Goal: Information Seeking & Learning: Learn about a topic

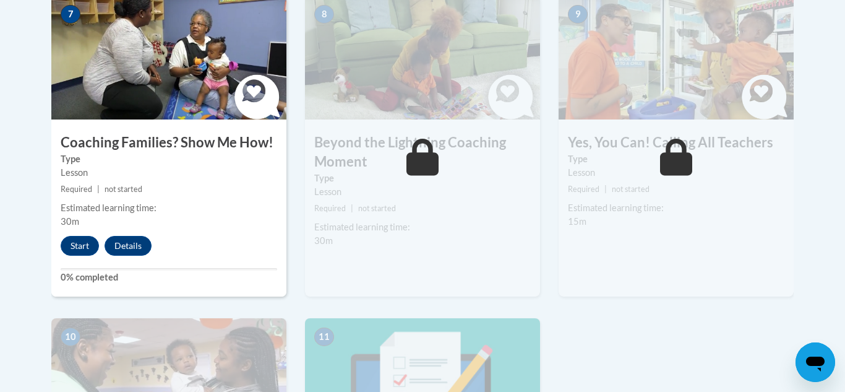
scroll to position [1123, 0]
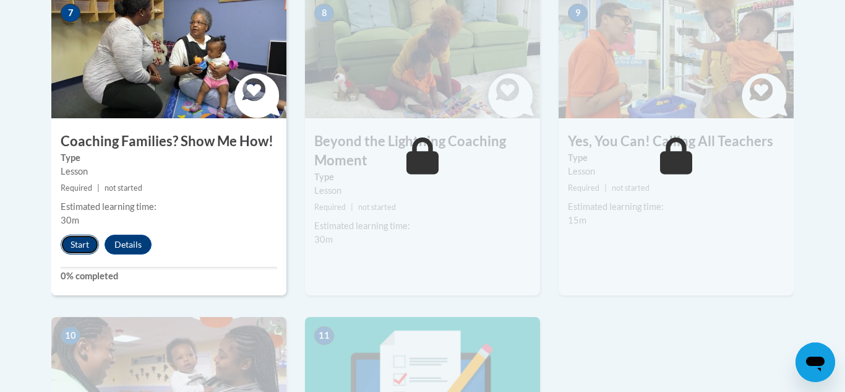
click at [84, 234] on button "Start" at bounding box center [80, 244] width 38 height 20
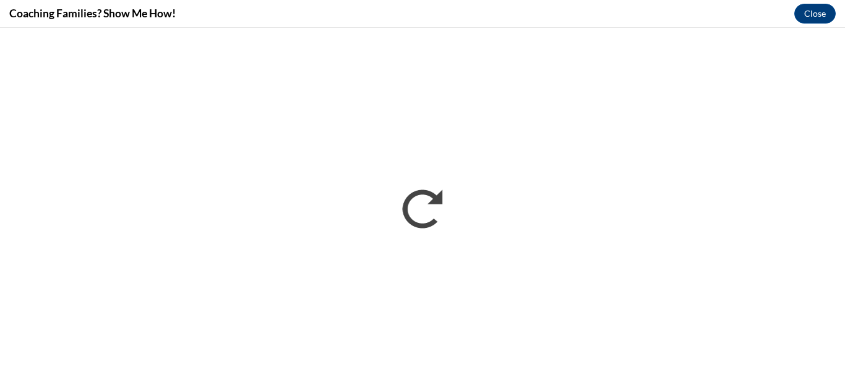
scroll to position [0, 0]
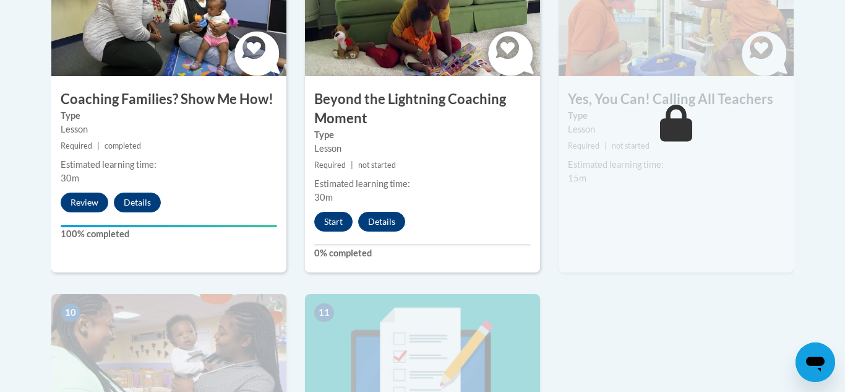
scroll to position [1168, 0]
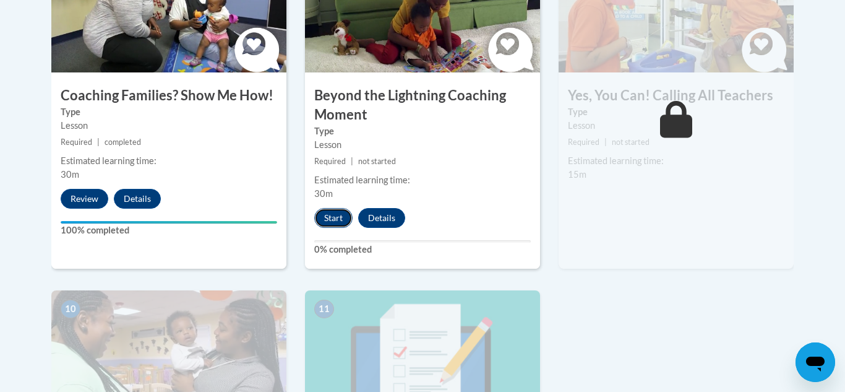
click at [333, 208] on button "Start" at bounding box center [333, 218] width 38 height 20
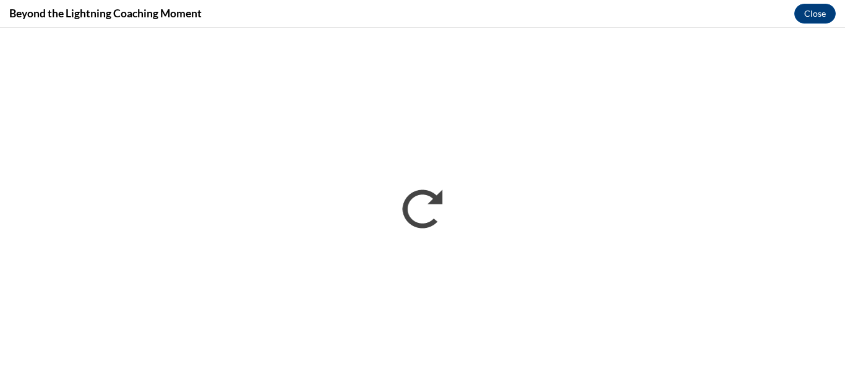
scroll to position [0, 0]
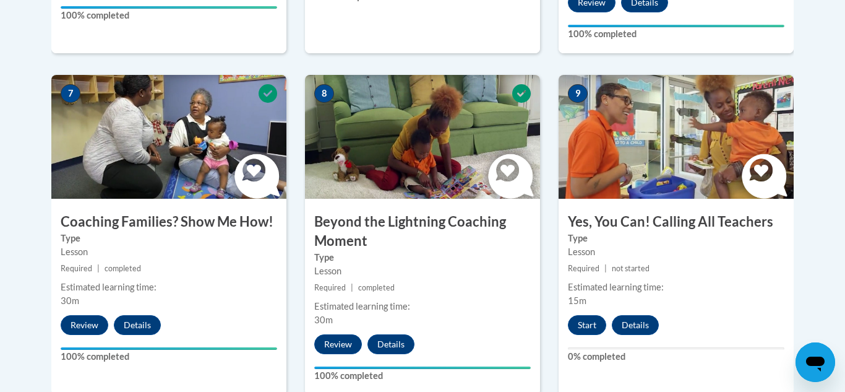
scroll to position [1048, 0]
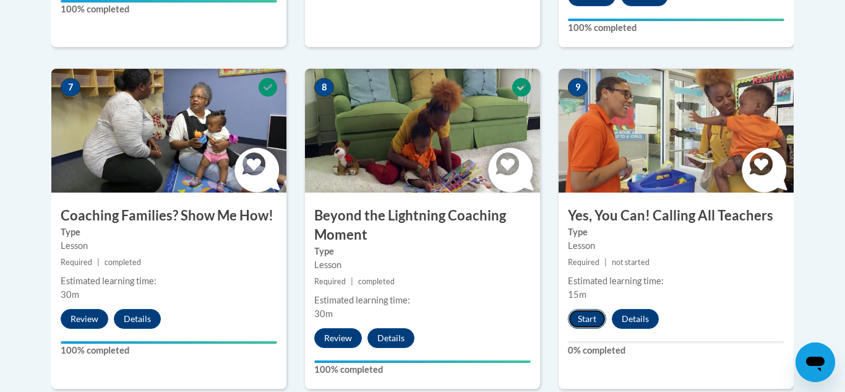
click at [586, 309] on button "Start" at bounding box center [587, 319] width 38 height 20
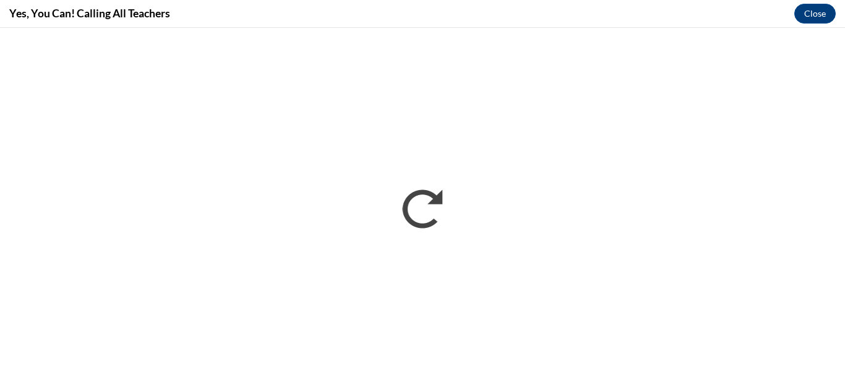
scroll to position [0, 0]
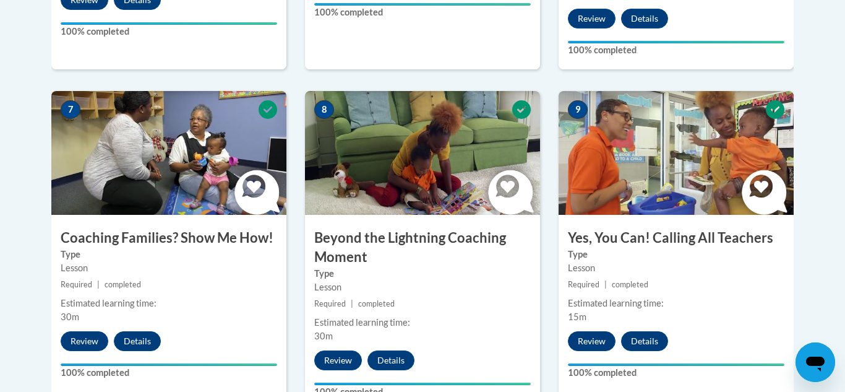
scroll to position [1027, 0]
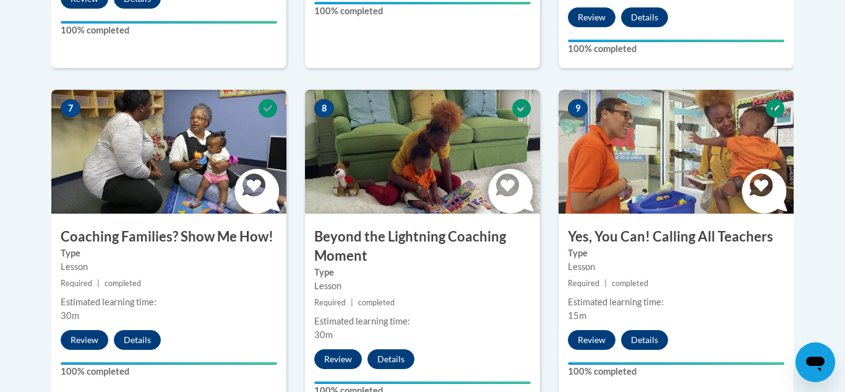
click at [773, 42] on label "100% completed" at bounding box center [676, 49] width 216 height 14
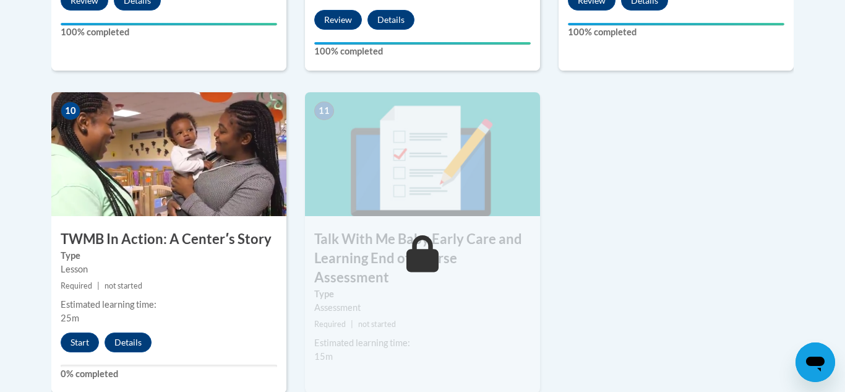
scroll to position [1379, 0]
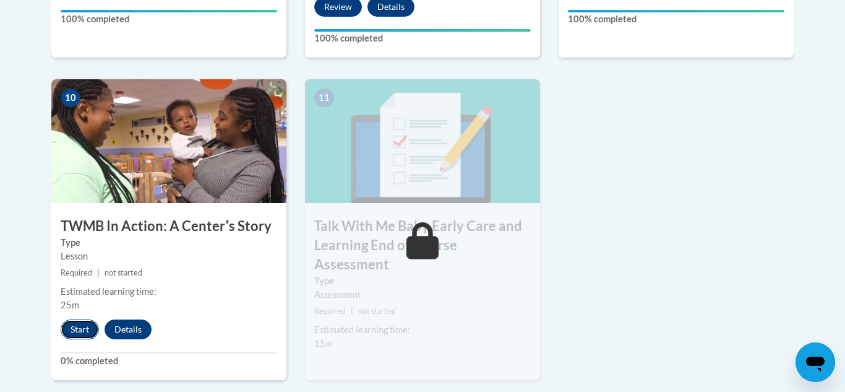
click at [80, 319] on button "Start" at bounding box center [80, 329] width 38 height 20
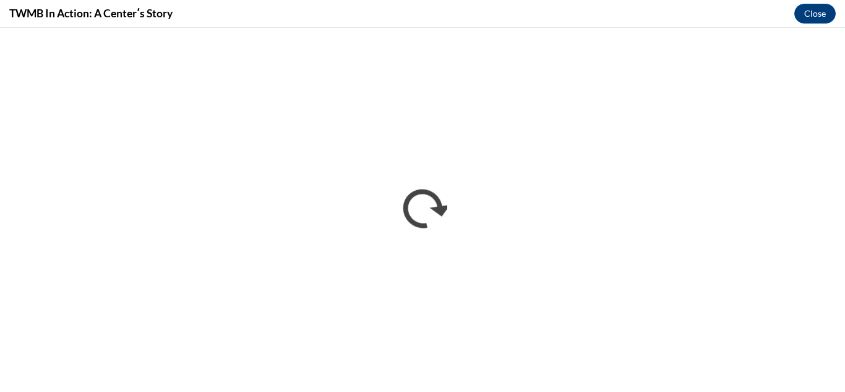
scroll to position [0, 0]
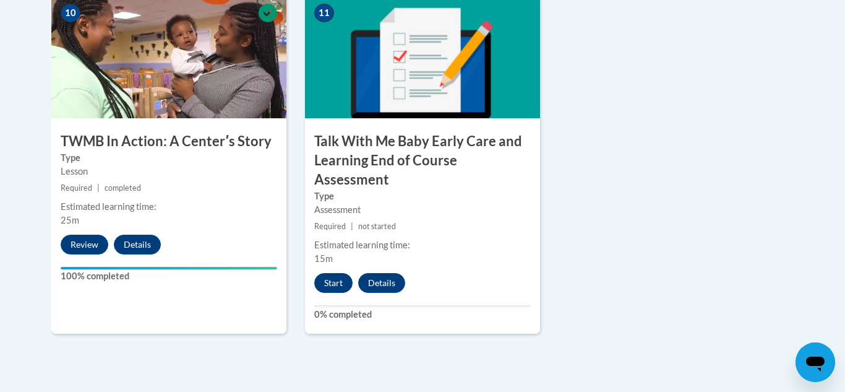
scroll to position [1477, 0]
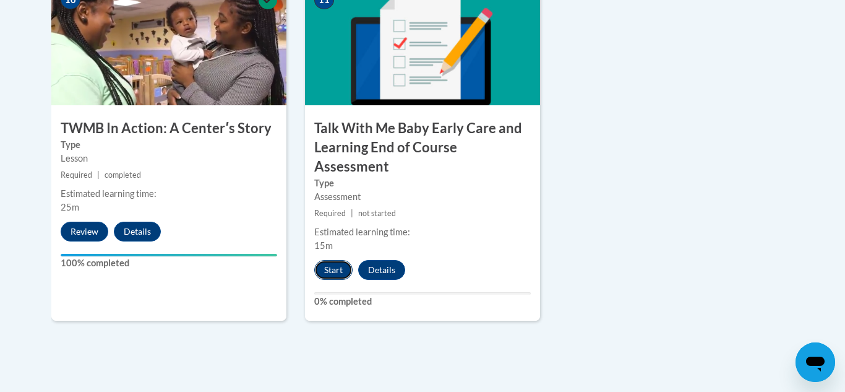
click at [333, 260] on button "Start" at bounding box center [333, 270] width 38 height 20
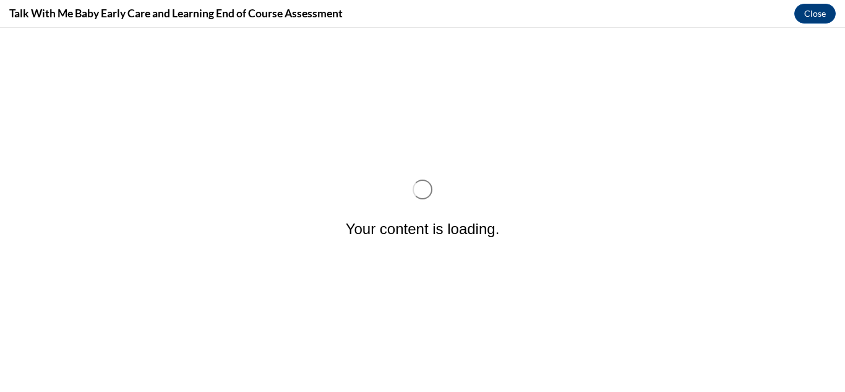
scroll to position [0, 0]
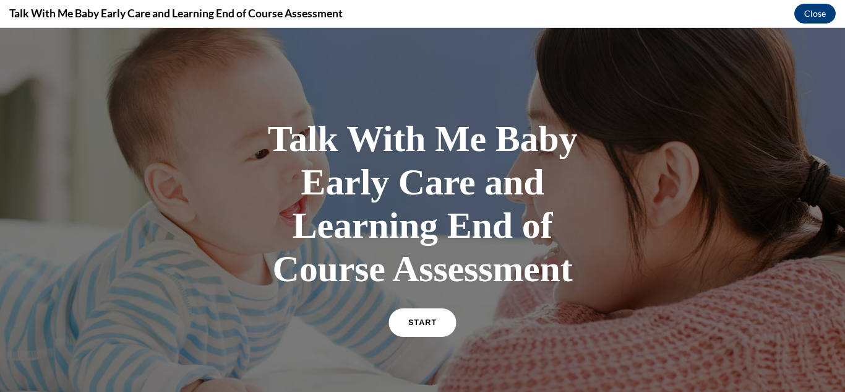
click at [424, 317] on link "START" at bounding box center [421, 322] width 67 height 28
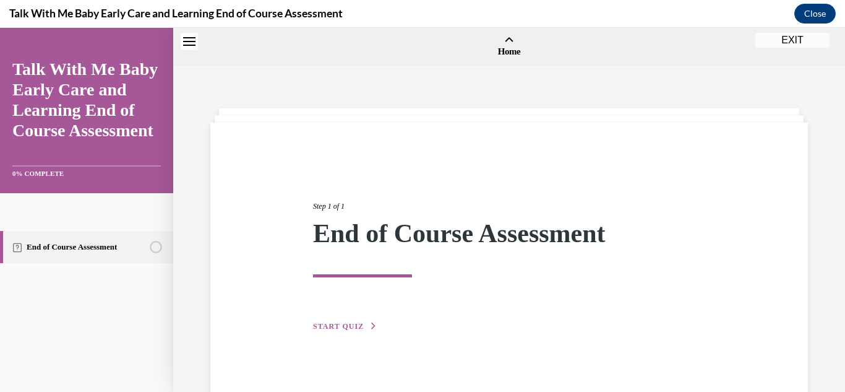
scroll to position [38, 0]
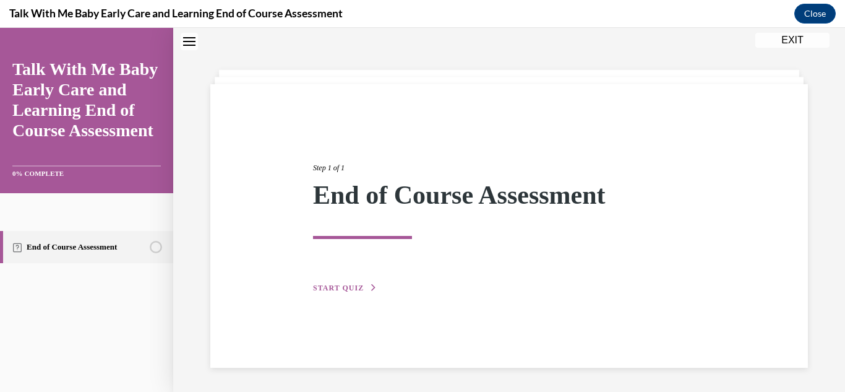
click at [358, 286] on span "START QUIZ" at bounding box center [338, 287] width 51 height 9
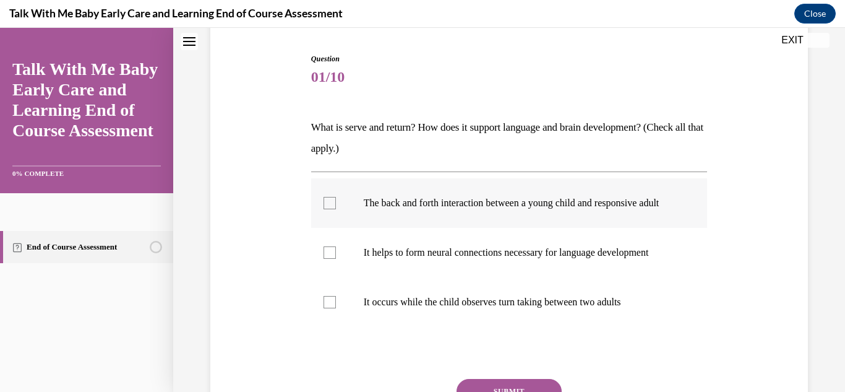
scroll to position [129, 0]
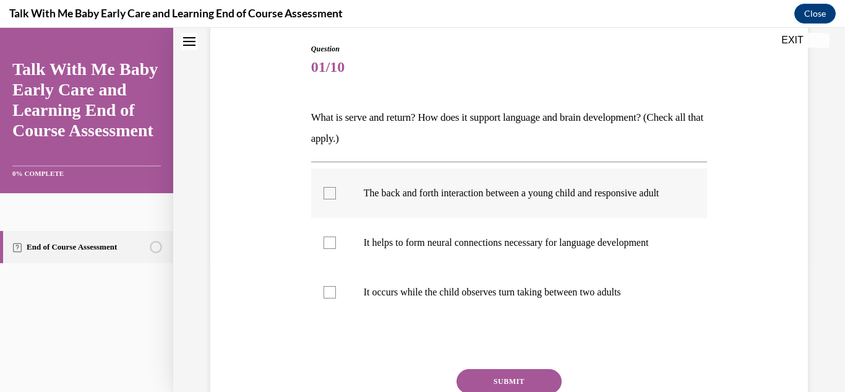
click at [327, 197] on div at bounding box center [329, 193] width 12 height 12
click at [327, 197] on input "The back and forth interaction between a young child and responsive adult" at bounding box center [329, 193] width 12 height 12
checkbox input "true"
click at [326, 249] on div at bounding box center [329, 242] width 12 height 12
click at [326, 249] on input "It helps to form neural connections necessary for language development" at bounding box center [329, 242] width 12 height 12
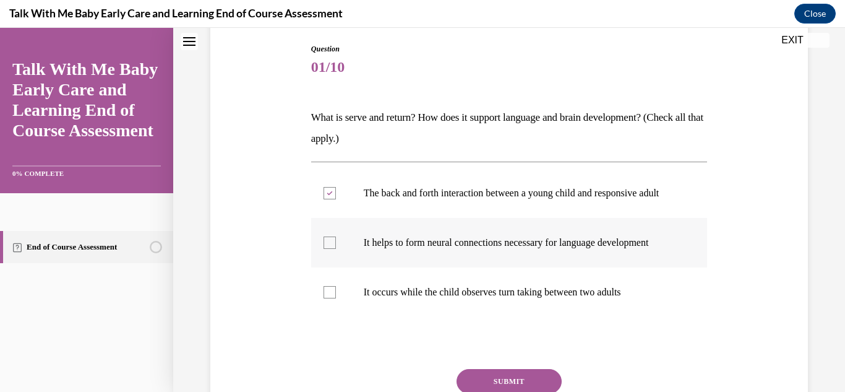
checkbox input "true"
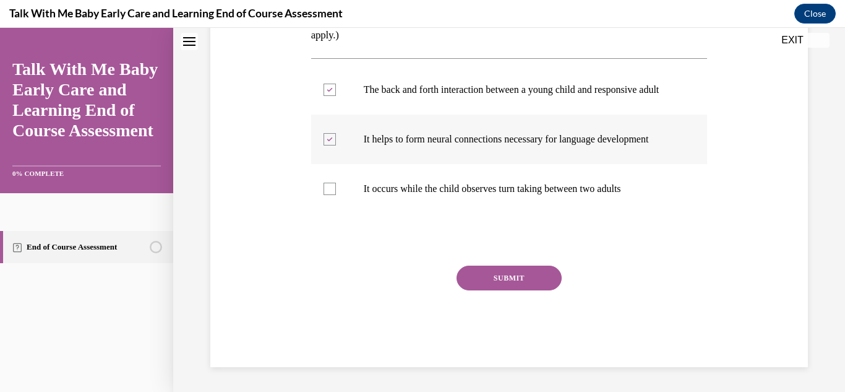
scroll to position [244, 0]
click at [502, 276] on button "SUBMIT" at bounding box center [508, 277] width 105 height 25
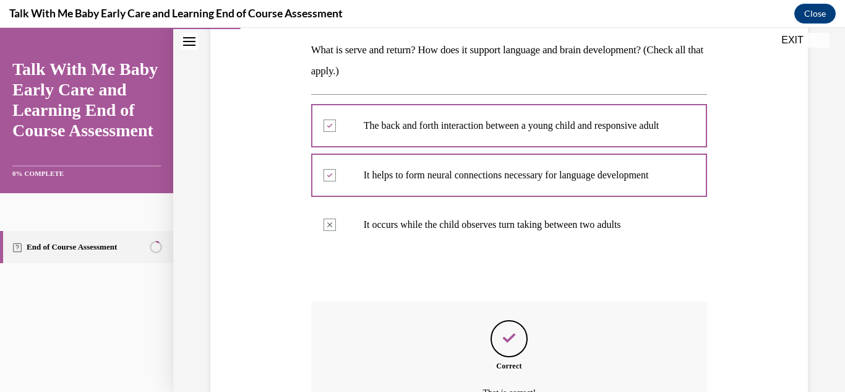
scroll to position [345, 0]
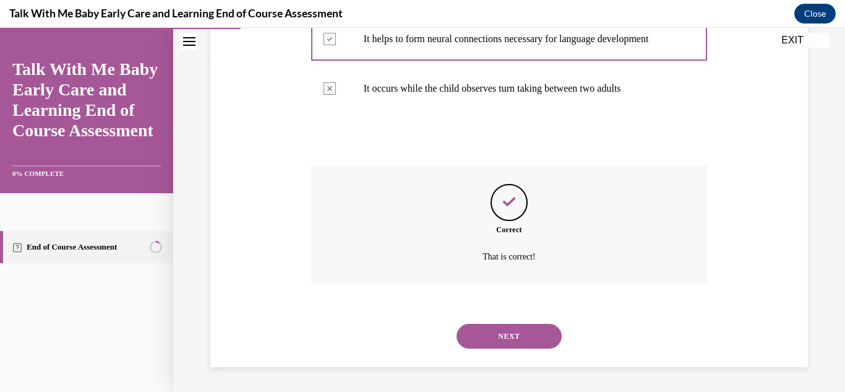
click at [505, 333] on button "NEXT" at bounding box center [508, 335] width 105 height 25
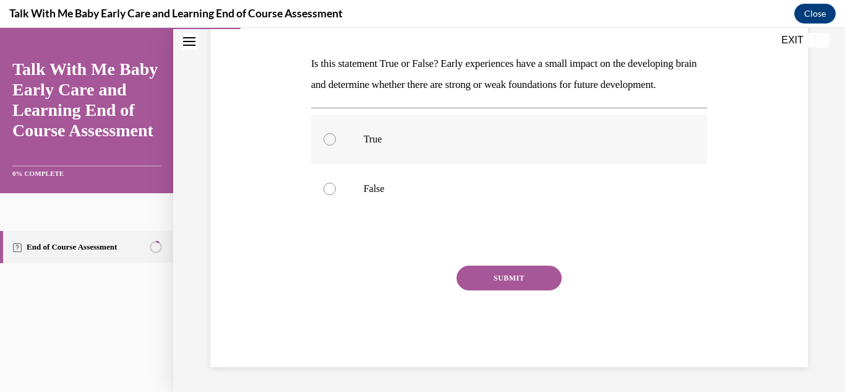
scroll to position [190, 0]
click at [328, 195] on div at bounding box center [329, 188] width 12 height 12
click at [328, 195] on input "False" at bounding box center [329, 188] width 12 height 12
radio input "true"
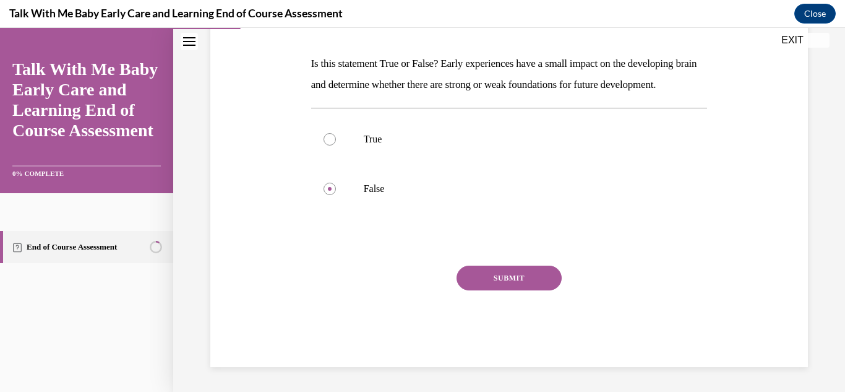
click at [507, 286] on button "SUBMIT" at bounding box center [508, 277] width 105 height 25
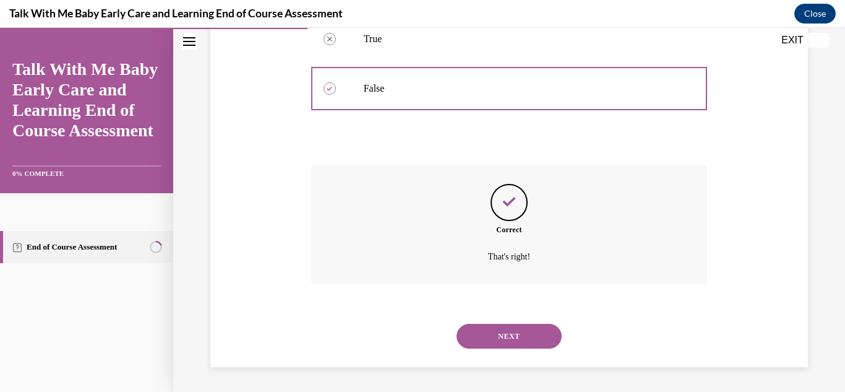
scroll to position [304, 0]
click at [500, 333] on button "NEXT" at bounding box center [508, 335] width 105 height 25
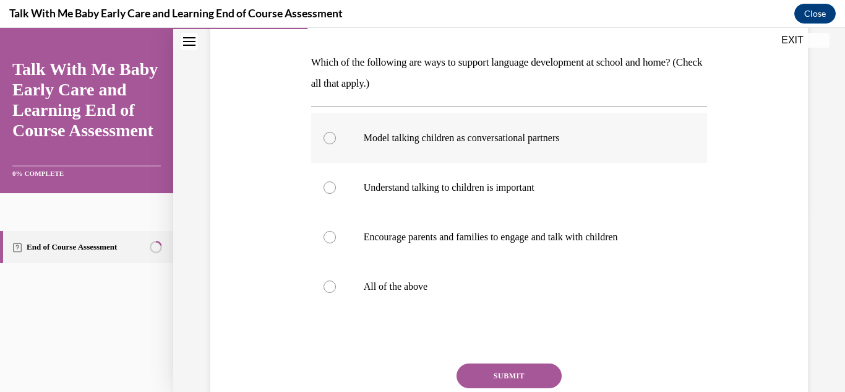
scroll to position [187, 0]
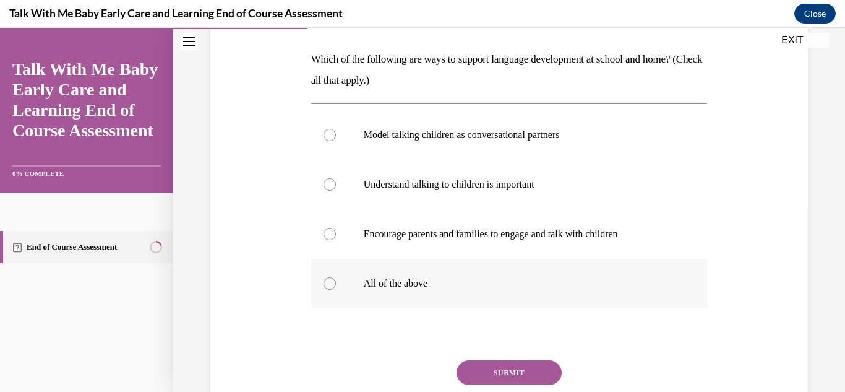
click at [330, 283] on div at bounding box center [329, 283] width 12 height 12
click at [330, 283] on input "All of the above" at bounding box center [329, 283] width 12 height 12
radio input "true"
click at [495, 369] on button "SUBMIT" at bounding box center [508, 372] width 105 height 25
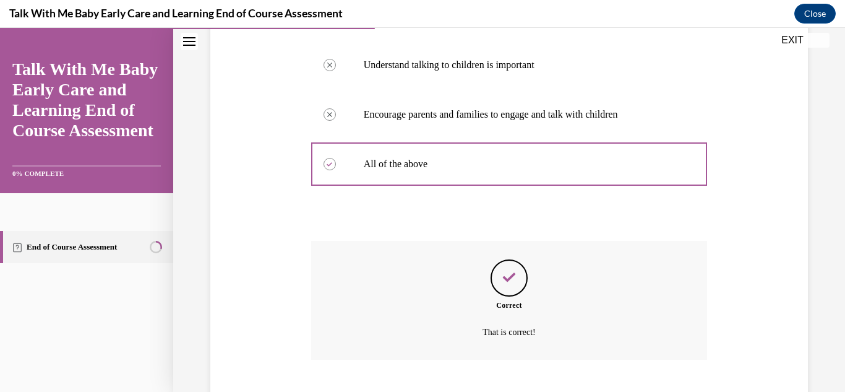
scroll to position [382, 0]
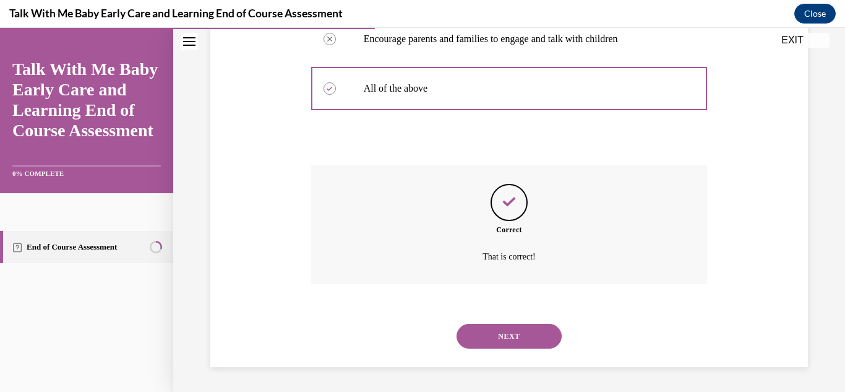
click at [502, 334] on button "NEXT" at bounding box center [508, 335] width 105 height 25
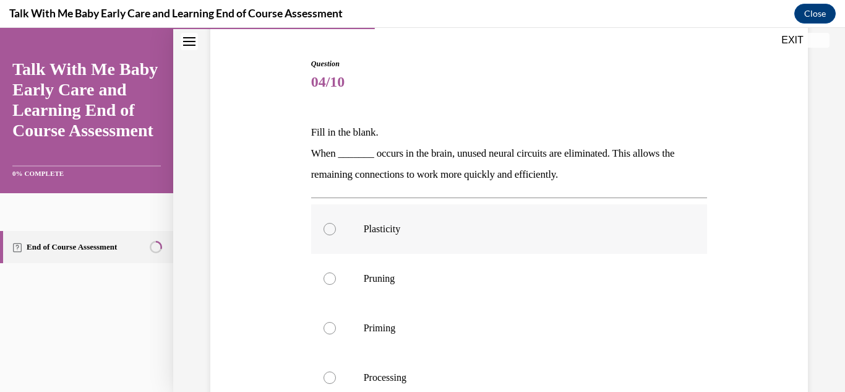
scroll to position [127, 0]
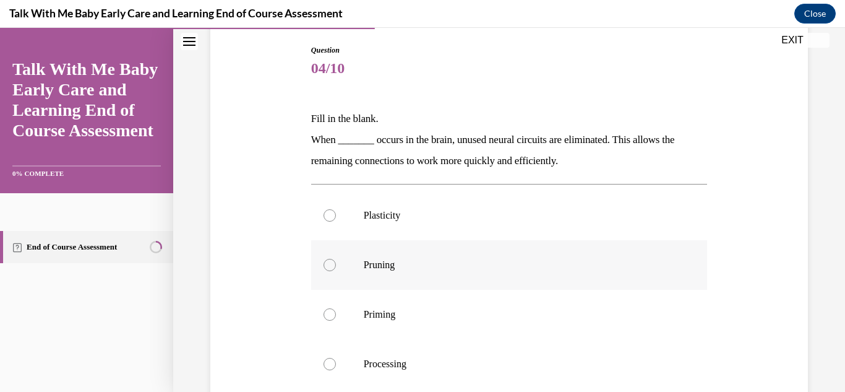
click at [330, 266] on div at bounding box center [329, 265] width 12 height 12
click at [330, 266] on input "Pruning" at bounding box center [329, 265] width 12 height 12
radio input "true"
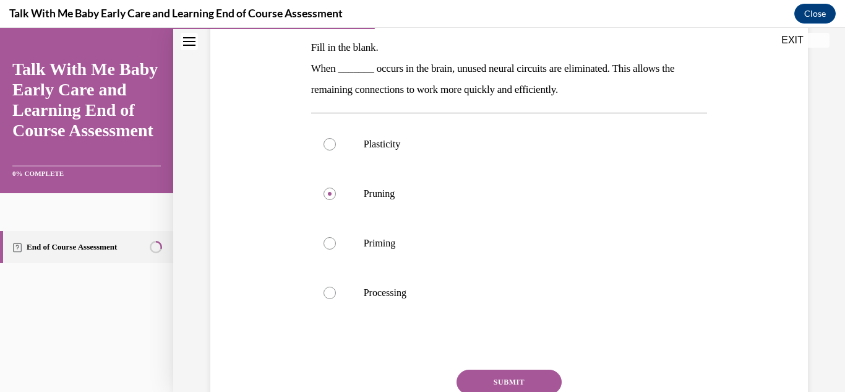
click at [514, 384] on button "SUBMIT" at bounding box center [508, 381] width 105 height 25
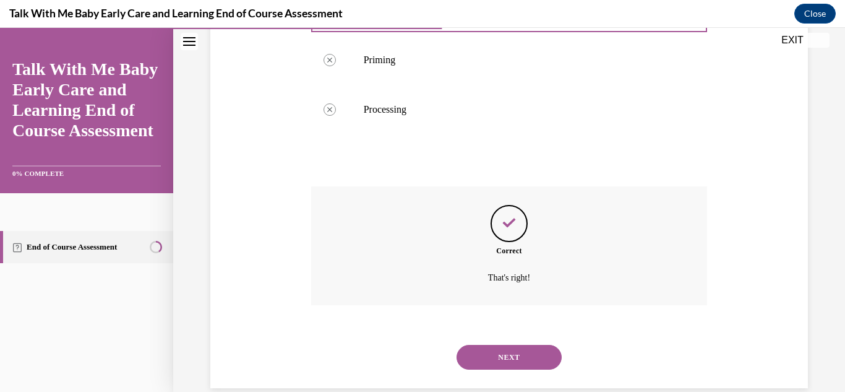
scroll to position [403, 0]
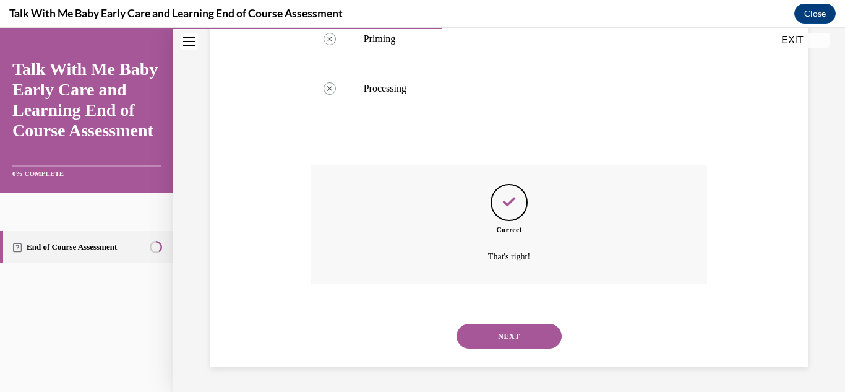
click at [500, 332] on button "NEXT" at bounding box center [508, 335] width 105 height 25
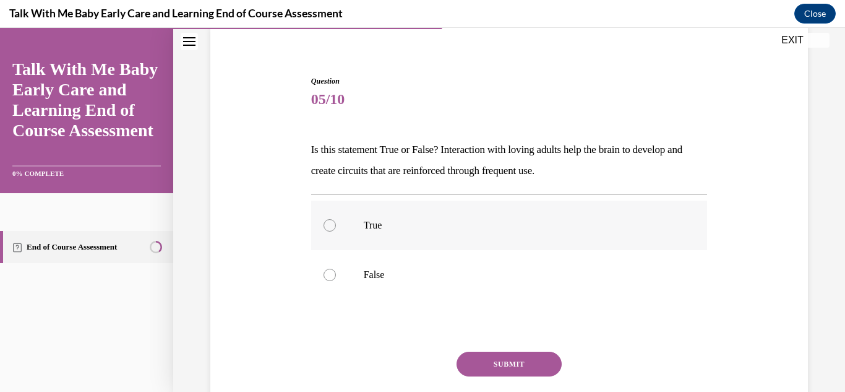
scroll to position [101, 0]
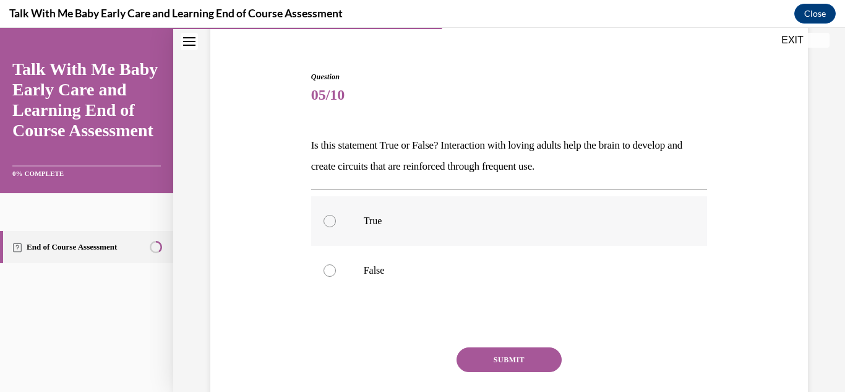
click at [330, 221] on div at bounding box center [329, 221] width 12 height 12
click at [330, 221] on input "True" at bounding box center [329, 221] width 12 height 12
radio input "true"
click at [492, 360] on button "SUBMIT" at bounding box center [508, 359] width 105 height 25
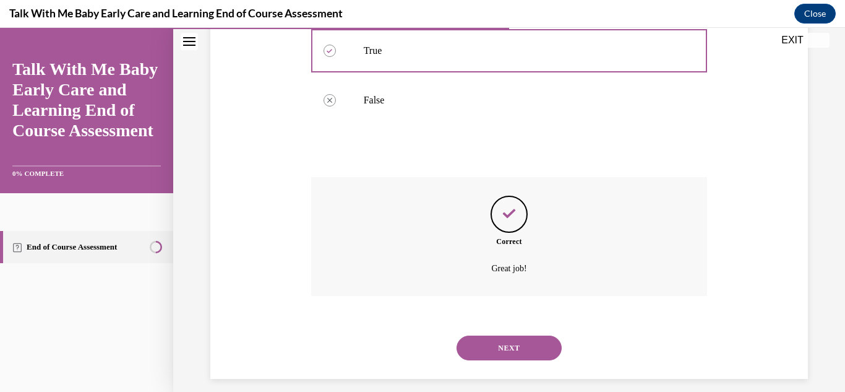
scroll to position [283, 0]
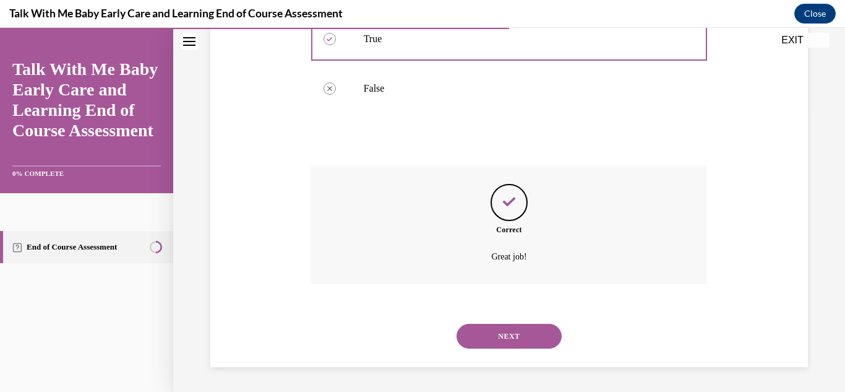
click at [500, 333] on button "NEXT" at bounding box center [508, 335] width 105 height 25
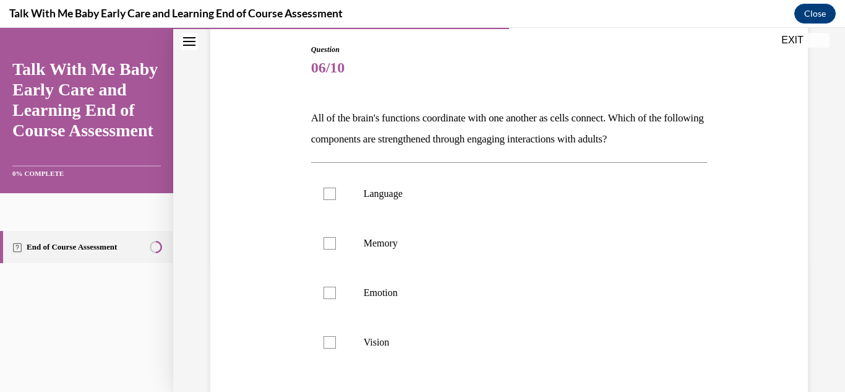
scroll to position [127, 0]
click at [327, 194] on div at bounding box center [329, 194] width 12 height 12
click at [327, 194] on input "Language" at bounding box center [329, 194] width 12 height 12
checkbox input "true"
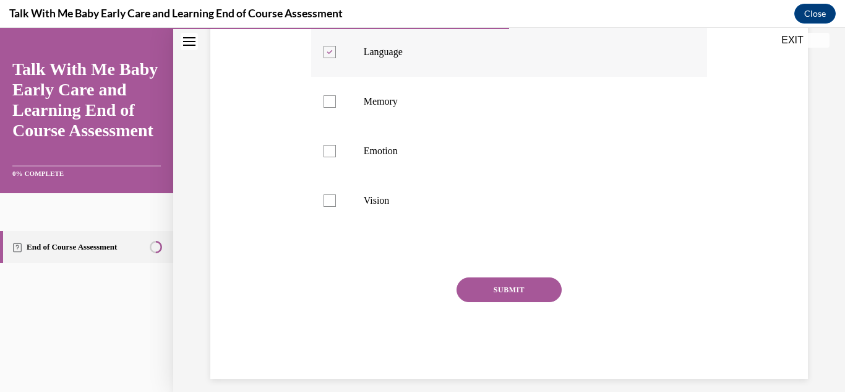
scroll to position [281, 0]
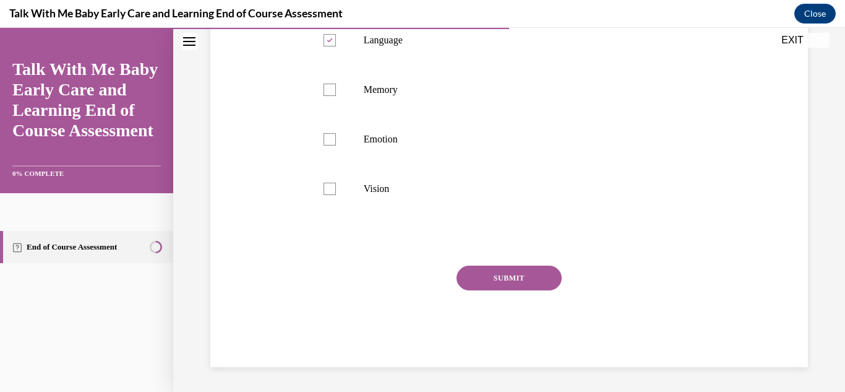
click at [501, 275] on button "SUBMIT" at bounding box center [508, 277] width 105 height 25
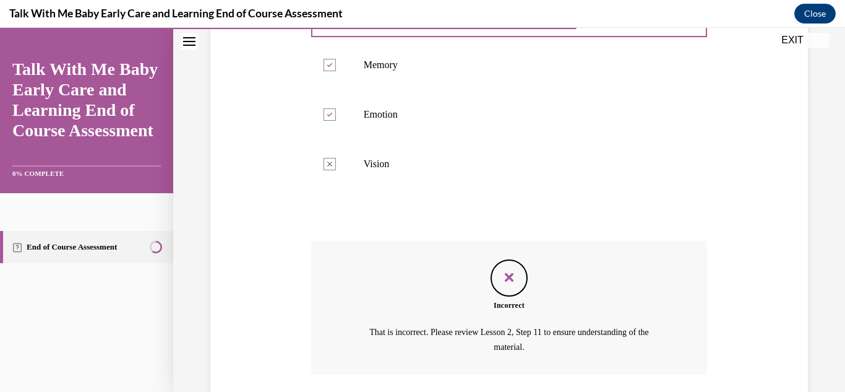
scroll to position [376, 0]
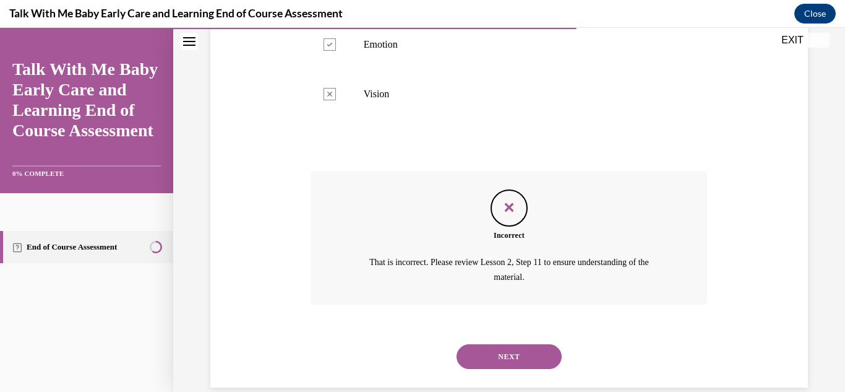
click at [508, 356] on button "NEXT" at bounding box center [508, 356] width 105 height 25
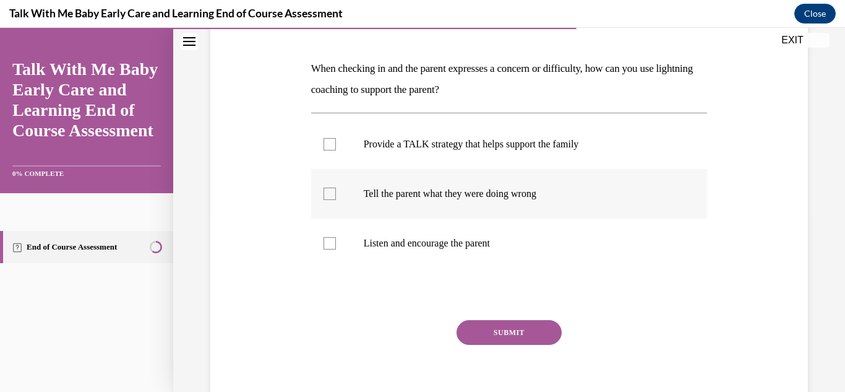
scroll to position [186, 0]
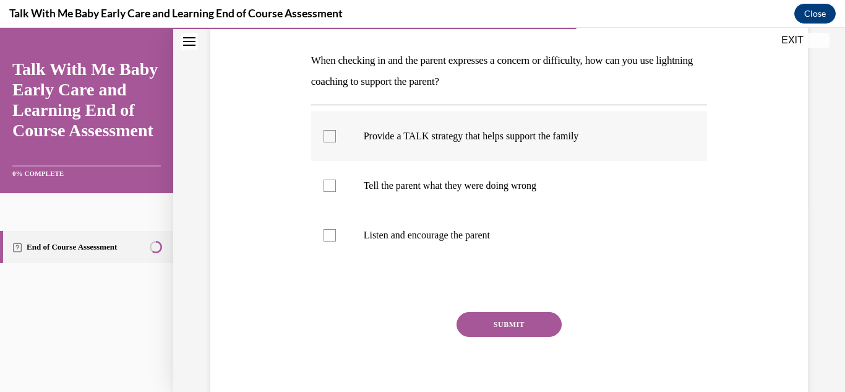
click at [330, 134] on div at bounding box center [329, 136] width 12 height 12
click at [330, 134] on input "Provide a TALK strategy that helps support the family" at bounding box center [329, 136] width 12 height 12
checkbox input "true"
click at [328, 234] on div at bounding box center [329, 235] width 12 height 12
click at [328, 234] on input "Listen and encourage the parent" at bounding box center [329, 235] width 12 height 12
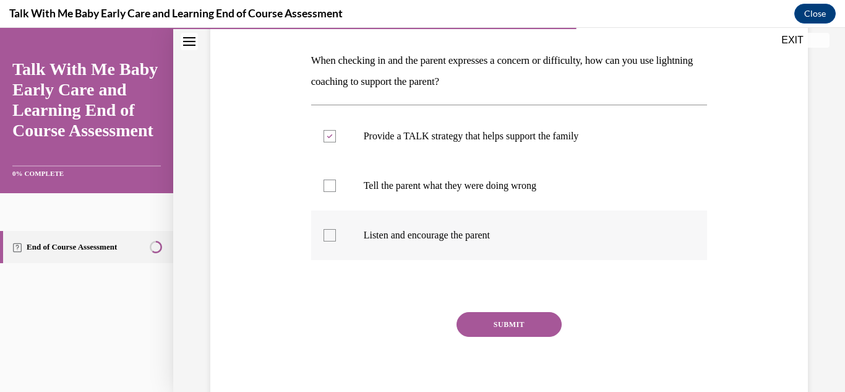
checkbox input "true"
click at [501, 325] on button "SUBMIT" at bounding box center [508, 324] width 105 height 25
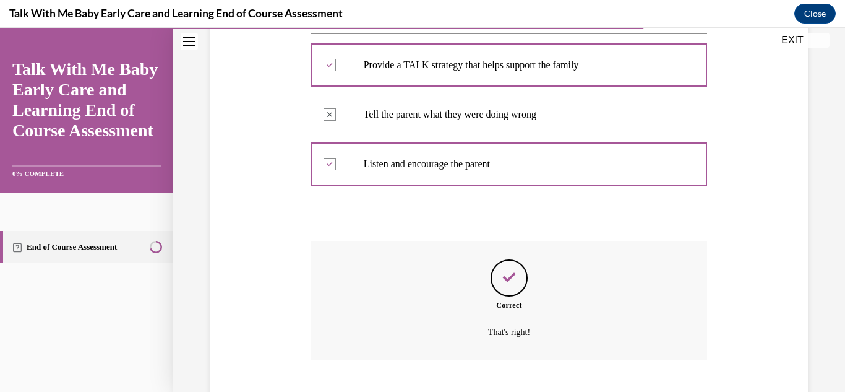
scroll to position [332, 0]
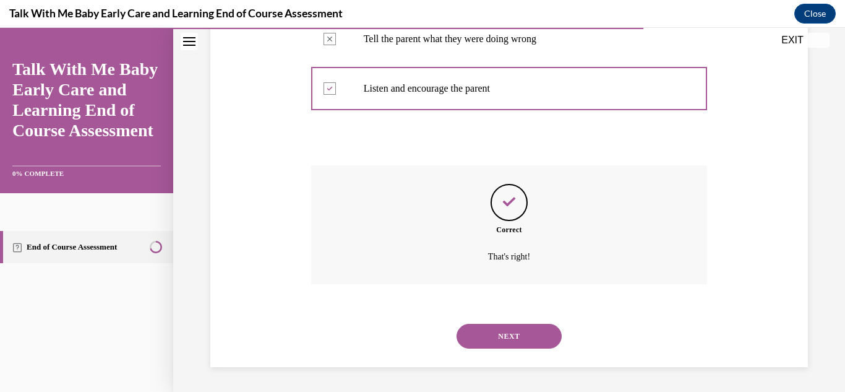
click at [504, 332] on button "NEXT" at bounding box center [508, 335] width 105 height 25
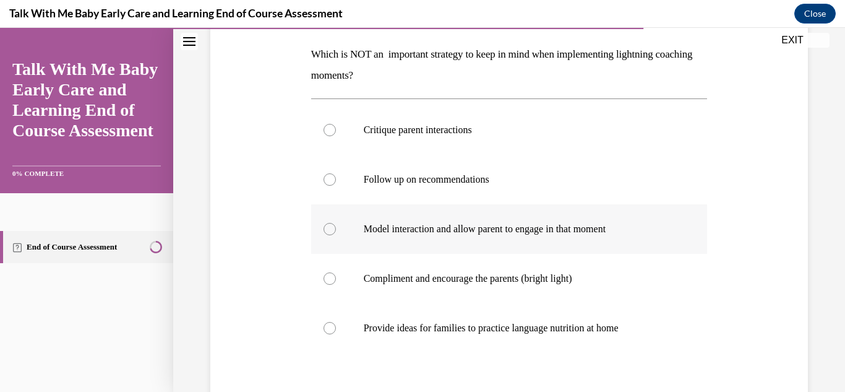
scroll to position [192, 0]
click at [327, 129] on div at bounding box center [329, 129] width 12 height 12
click at [327, 129] on input "Critique parent interactions" at bounding box center [329, 129] width 12 height 12
radio input "true"
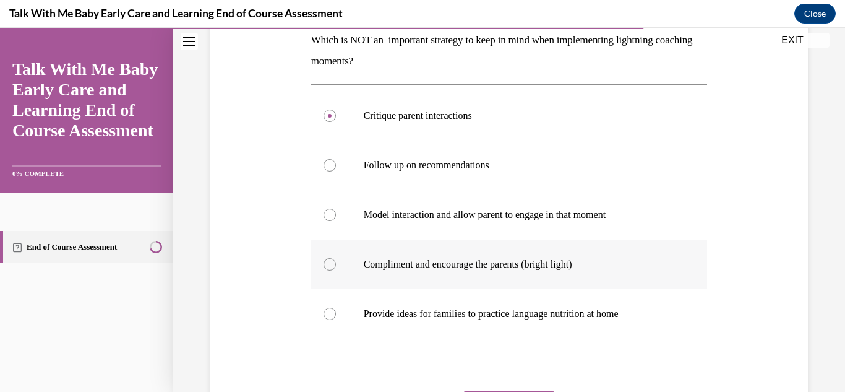
scroll to position [166, 0]
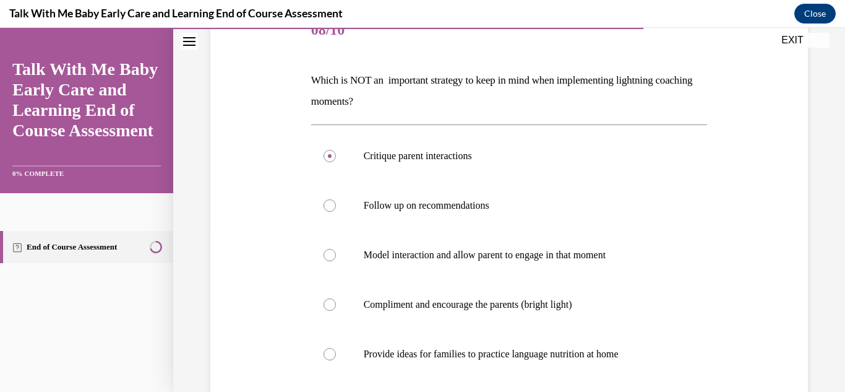
click at [323, 199] on input "Follow up on recommendations" at bounding box center [329, 205] width 12 height 12
radio input "true"
click at [323, 249] on input "Model interaction and allow parent to engage in that moment" at bounding box center [329, 255] width 12 height 12
radio input "true"
click at [323, 298] on input "Compliment and encourage the parents (bright light)" at bounding box center [329, 304] width 12 height 12
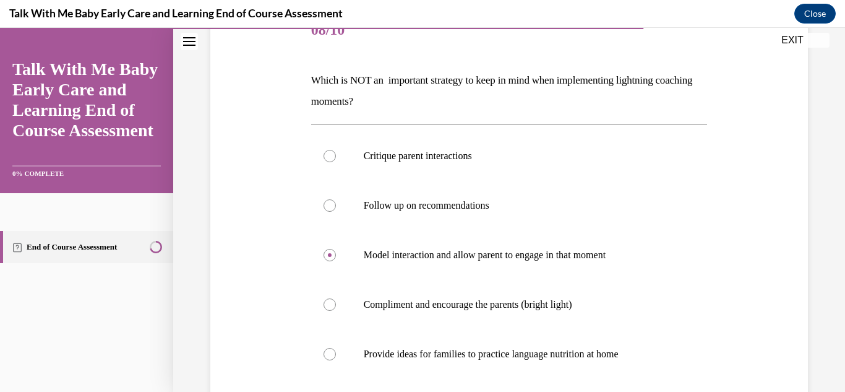
radio input "true"
click at [330, 157] on div at bounding box center [329, 156] width 12 height 12
click at [330, 157] on input "Critique parent interactions" at bounding box center [329, 156] width 12 height 12
radio input "true"
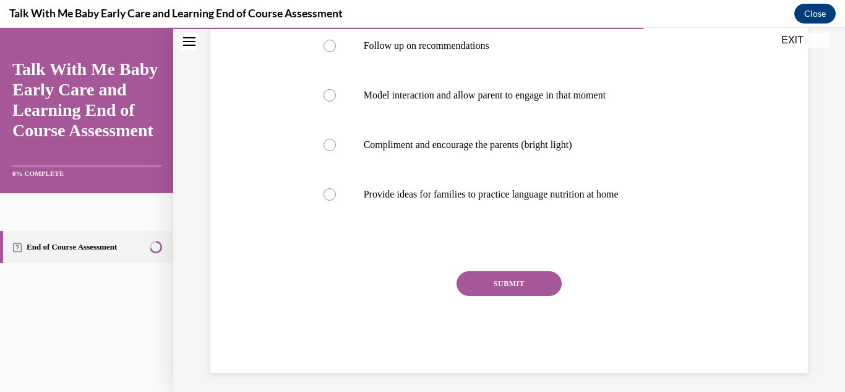
scroll to position [331, 0]
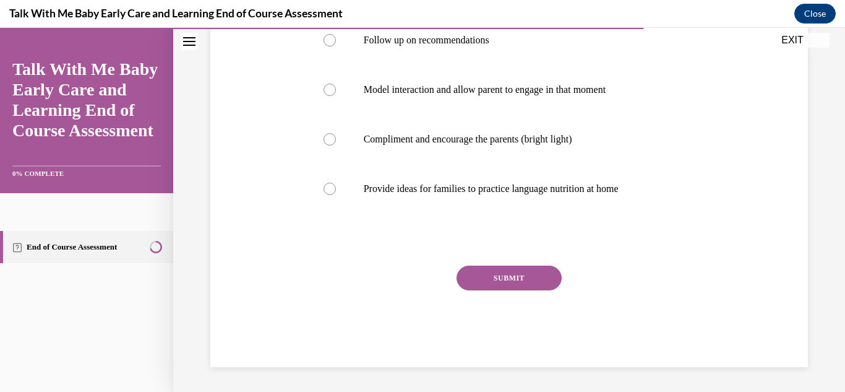
click at [492, 276] on button "SUBMIT" at bounding box center [508, 277] width 105 height 25
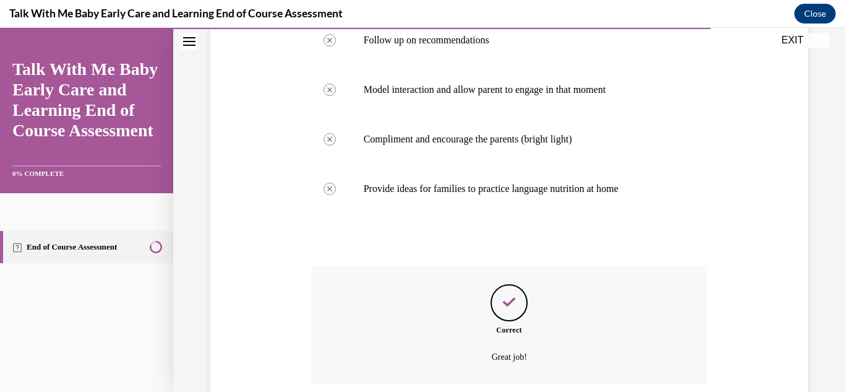
scroll to position [431, 0]
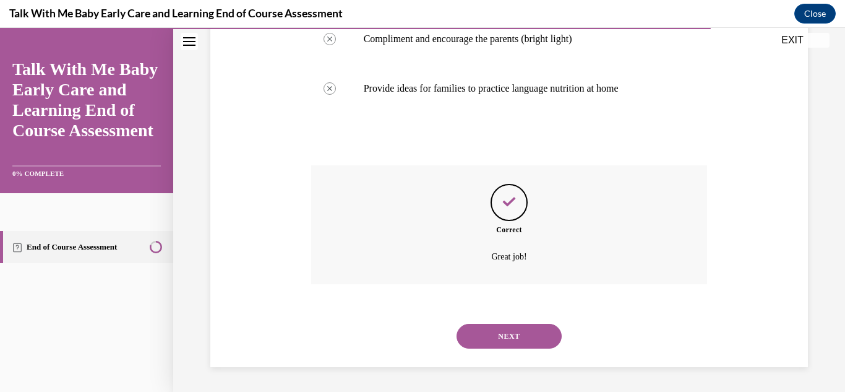
click at [505, 336] on button "NEXT" at bounding box center [508, 335] width 105 height 25
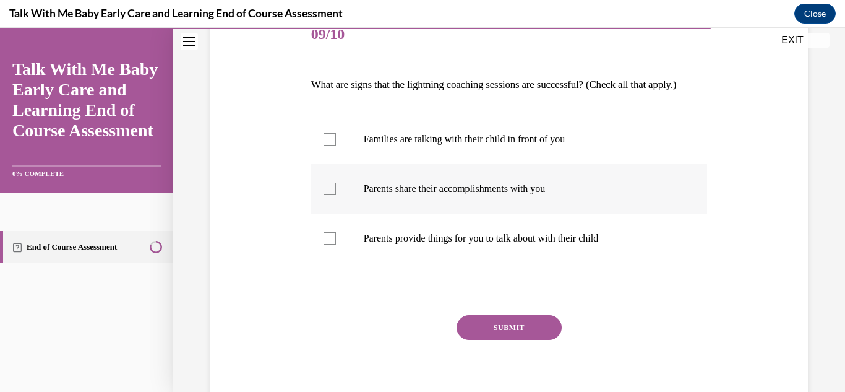
scroll to position [165, 0]
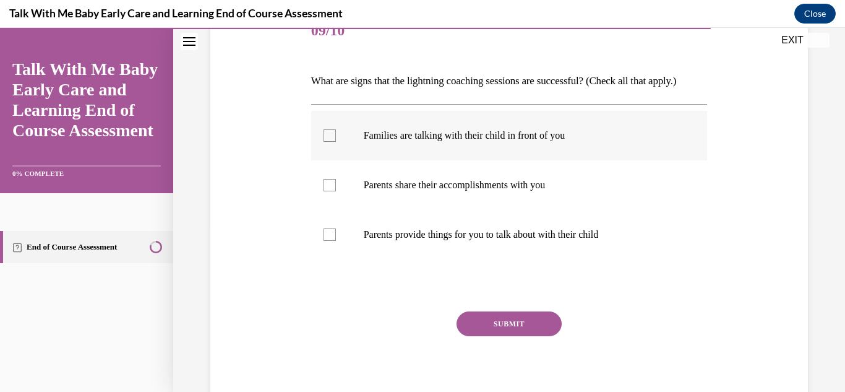
click at [327, 132] on div at bounding box center [329, 135] width 12 height 12
click at [327, 132] on input "Families are talking with their child in front of you" at bounding box center [329, 135] width 12 height 12
checkbox input "true"
click at [330, 188] on div at bounding box center [329, 185] width 12 height 12
click at [330, 188] on input "Parents share their accomplishments with you" at bounding box center [329, 185] width 12 height 12
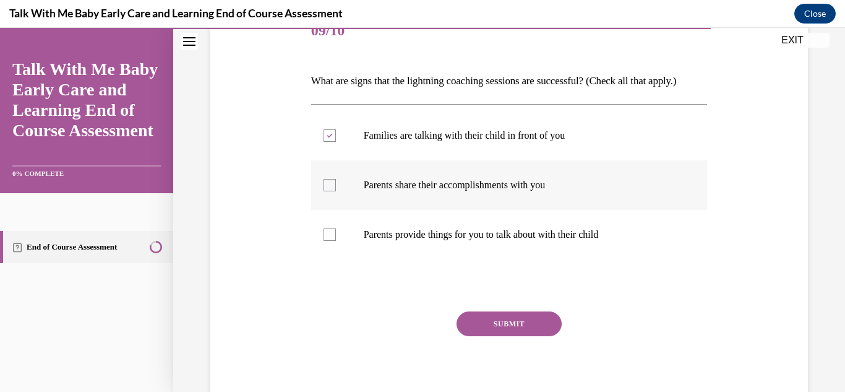
checkbox input "true"
click at [327, 229] on div at bounding box center [329, 234] width 12 height 12
click at [327, 229] on input "Parents provide things for you to talk about with their child" at bounding box center [329, 234] width 12 height 12
checkbox input "true"
click at [513, 323] on button "SUBMIT" at bounding box center [508, 323] width 105 height 25
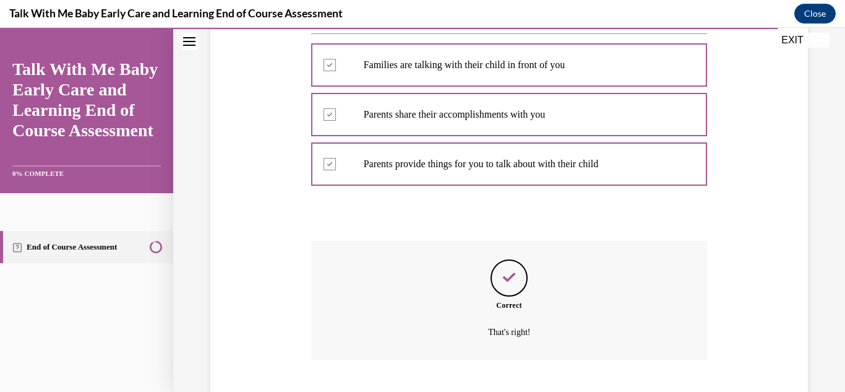
scroll to position [311, 0]
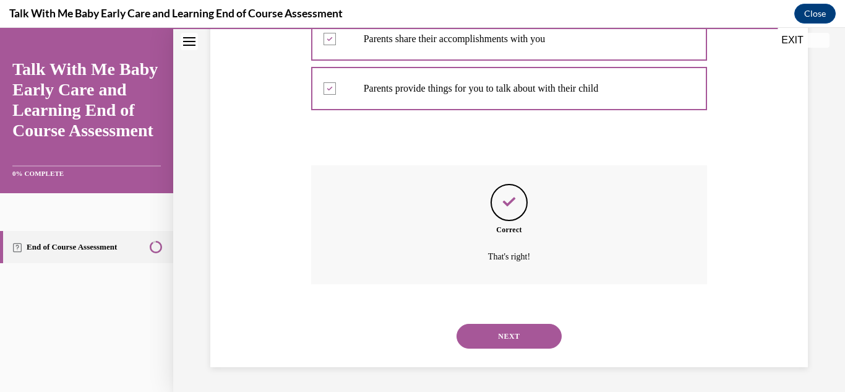
click at [514, 332] on button "NEXT" at bounding box center [508, 335] width 105 height 25
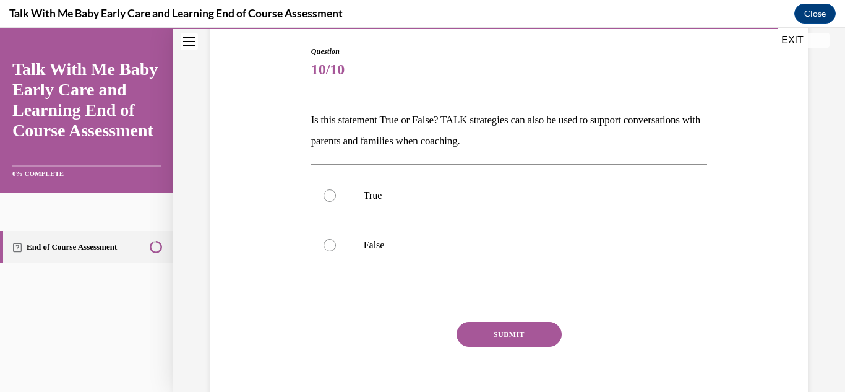
scroll to position [127, 0]
click at [331, 195] on div at bounding box center [329, 194] width 12 height 12
click at [331, 195] on input "True" at bounding box center [329, 194] width 12 height 12
radio input "true"
click at [494, 332] on button "SUBMIT" at bounding box center [508, 332] width 105 height 25
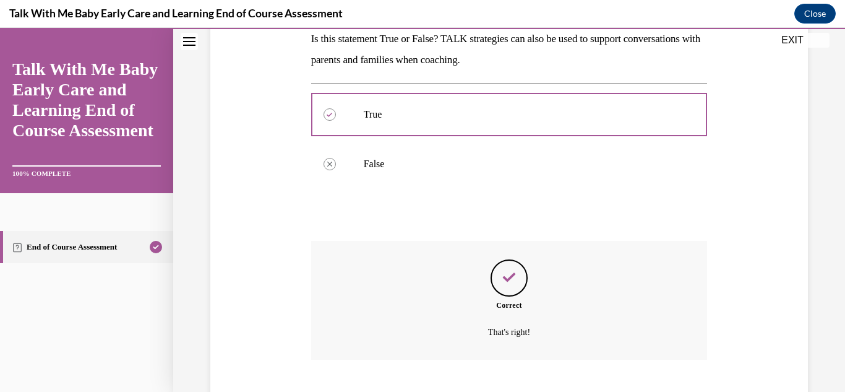
scroll to position [283, 0]
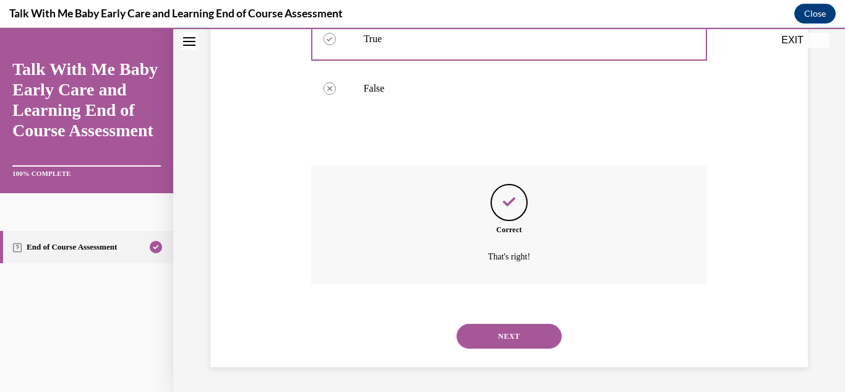
click at [503, 333] on button "NEXT" at bounding box center [508, 335] width 105 height 25
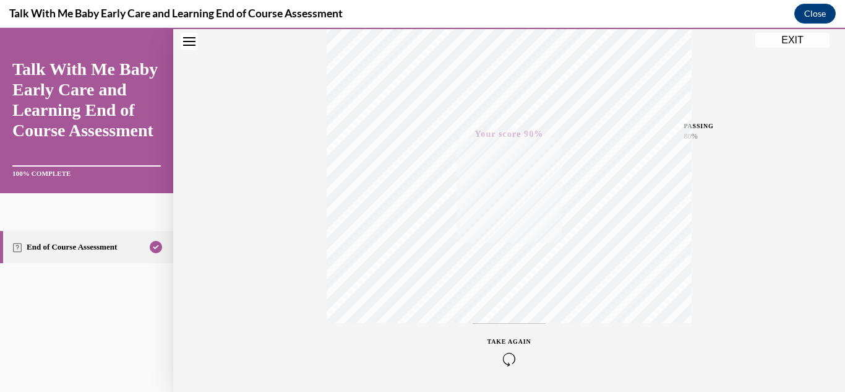
scroll to position [270, 0]
click at [788, 40] on button "EXIT" at bounding box center [792, 40] width 74 height 15
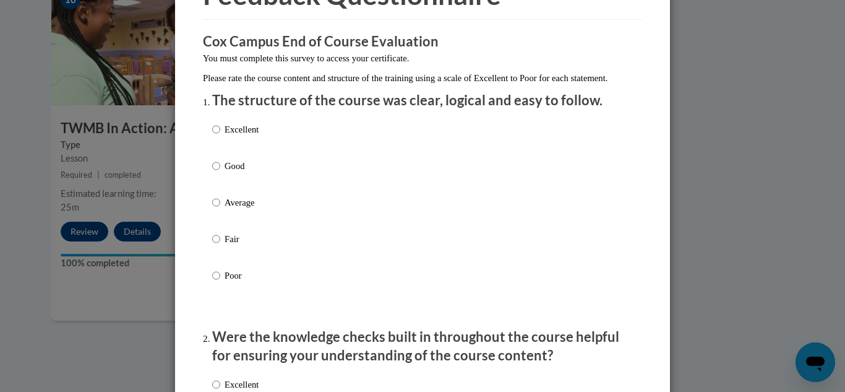
scroll to position [88, 0]
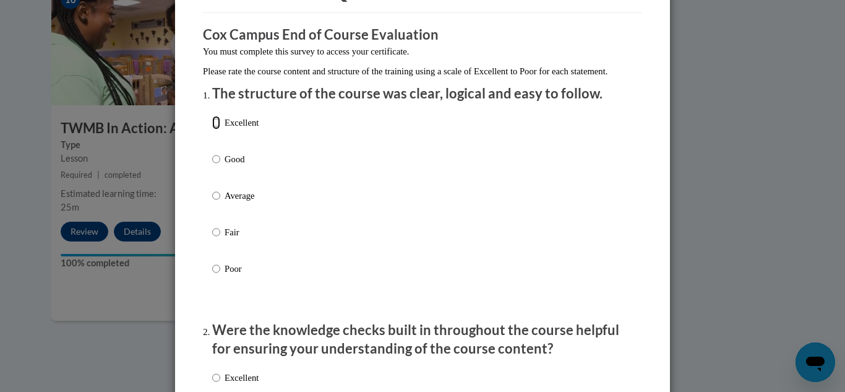
click at [216, 129] on input "Excellent" at bounding box center [216, 123] width 8 height 14
radio input "true"
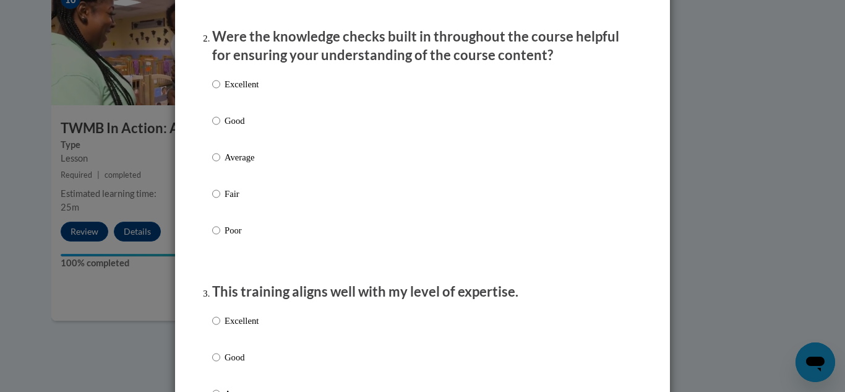
scroll to position [386, 0]
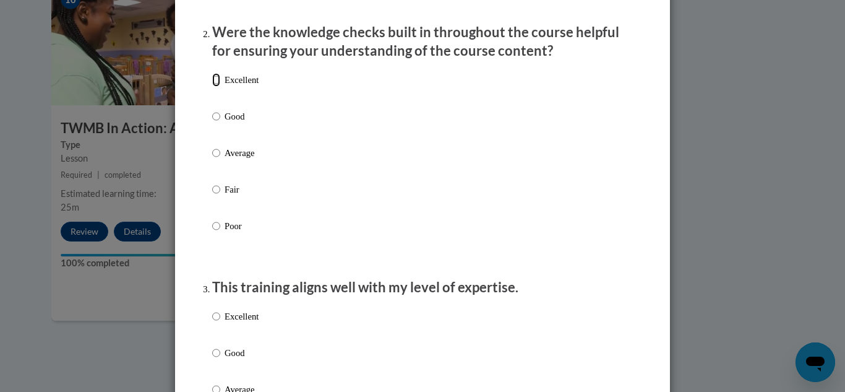
click at [216, 87] on input "Excellent" at bounding box center [216, 80] width 8 height 14
radio input "true"
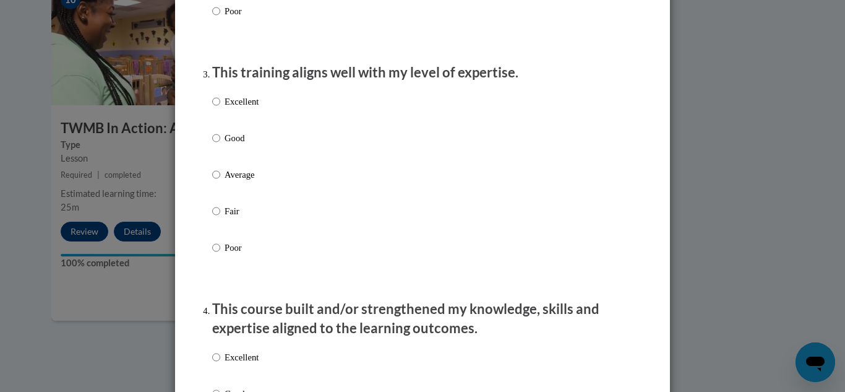
scroll to position [601, 0]
click at [215, 144] on input "Good" at bounding box center [216, 138] width 8 height 14
radio input "true"
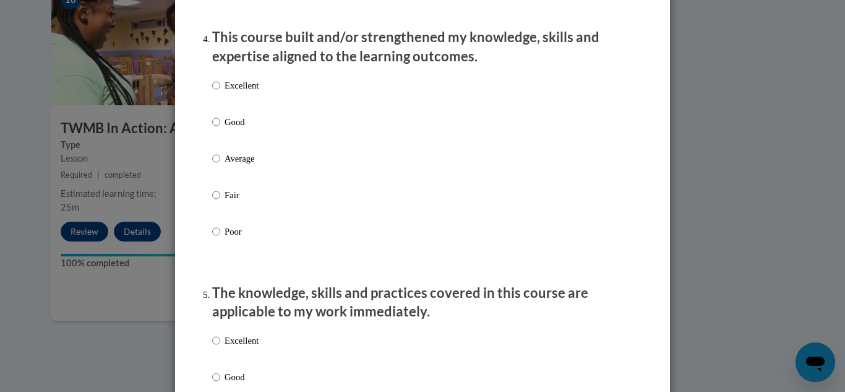
scroll to position [871, 0]
click at [218, 130] on input "Good" at bounding box center [216, 123] width 8 height 14
radio input "true"
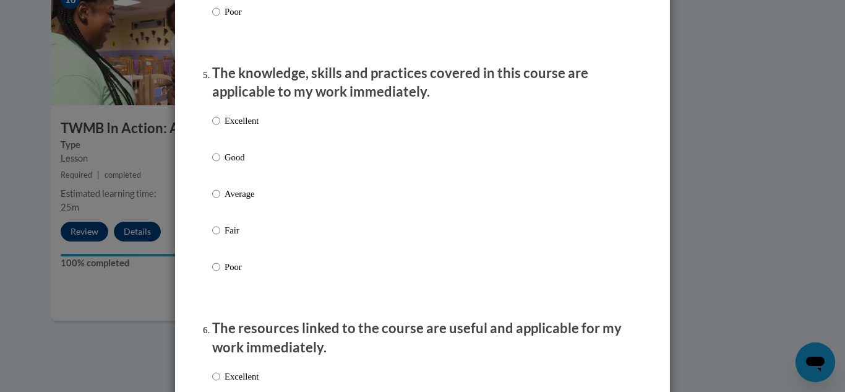
scroll to position [1092, 0]
click at [218, 163] on input "Good" at bounding box center [216, 157] width 8 height 14
radio input "true"
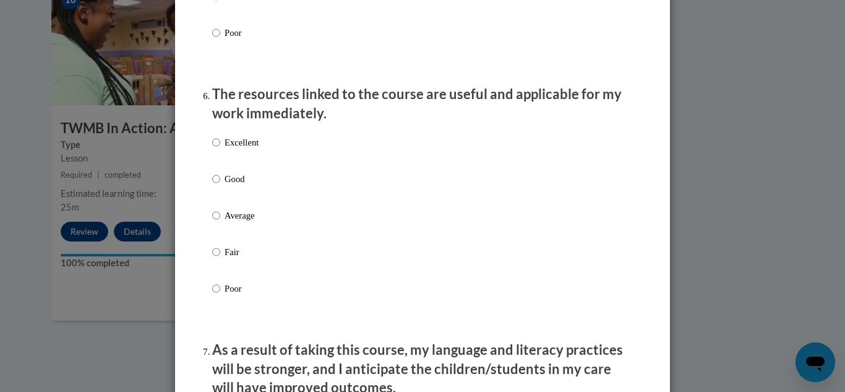
scroll to position [1326, 0]
click at [218, 185] on input "Good" at bounding box center [216, 178] width 8 height 14
radio input "true"
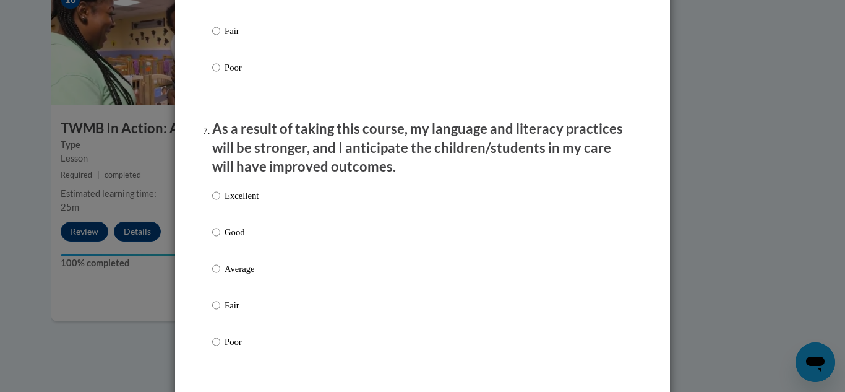
scroll to position [1548, 0]
click at [215, 201] on input "Excellent" at bounding box center [216, 194] width 8 height 14
radio input "true"
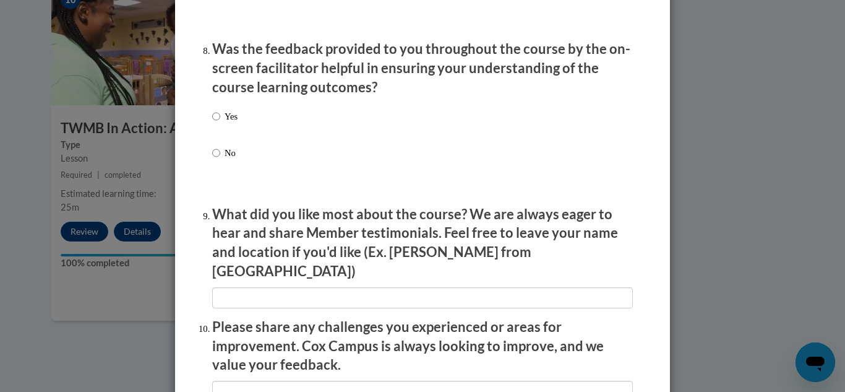
scroll to position [1892, 0]
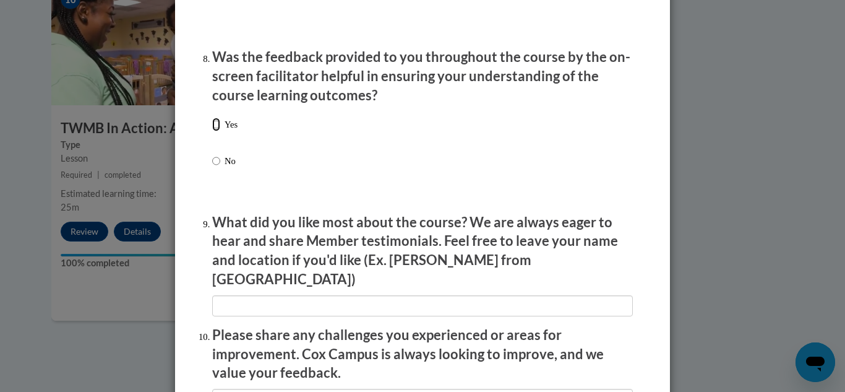
click at [216, 131] on input "Yes" at bounding box center [216, 125] width 8 height 14
radio input "true"
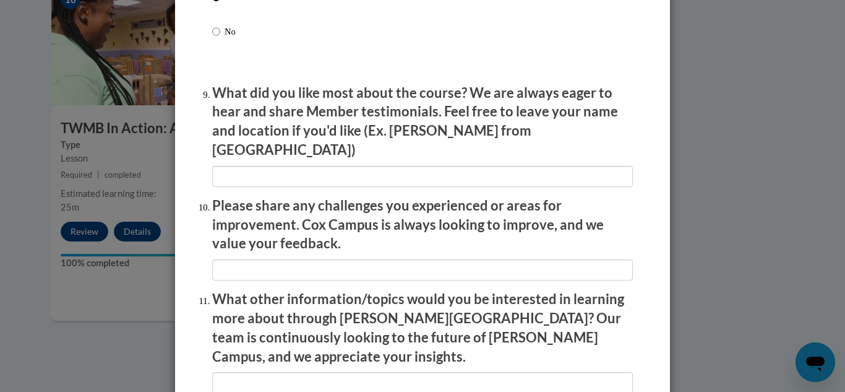
scroll to position [2028, 0]
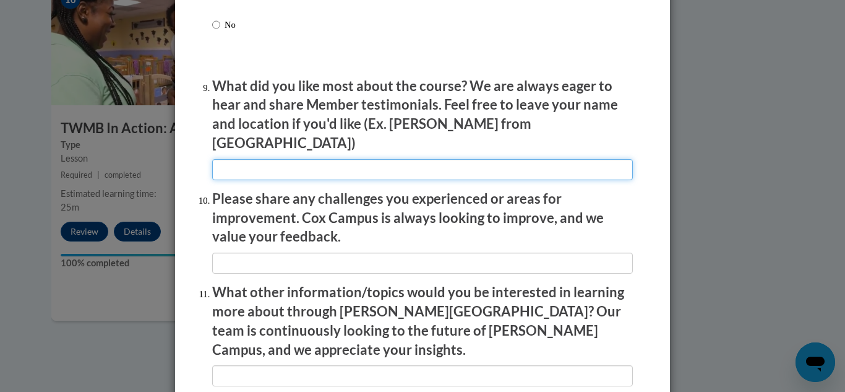
click at [222, 159] on input "textbox" at bounding box center [422, 169] width 421 height 21
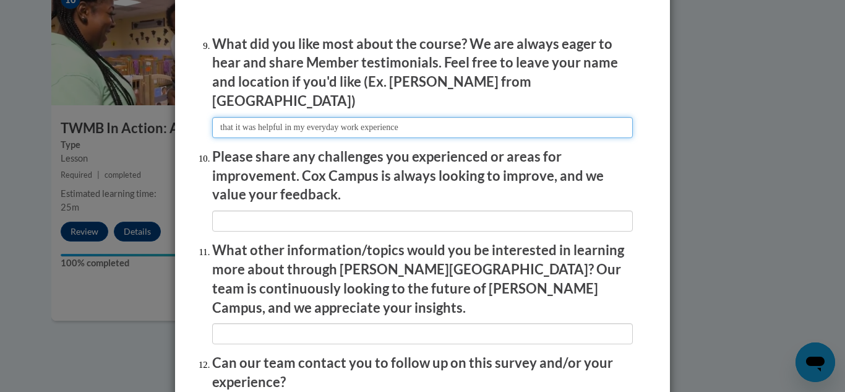
scroll to position [2079, 0]
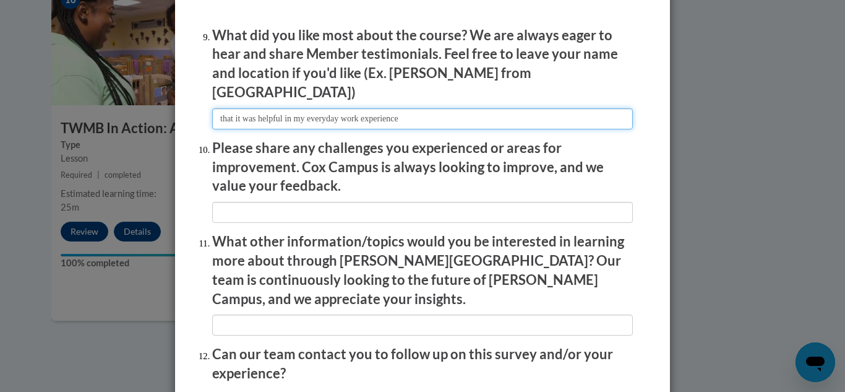
type input "that it was helpful in my everyday work experience"
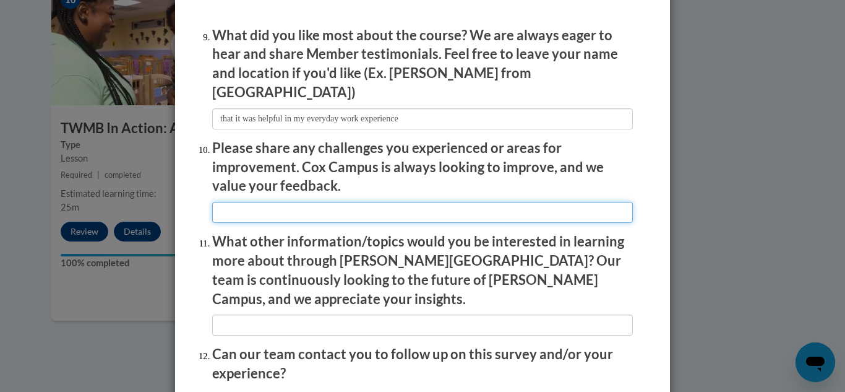
click at [252, 202] on input "textbox" at bounding box center [422, 212] width 421 height 21
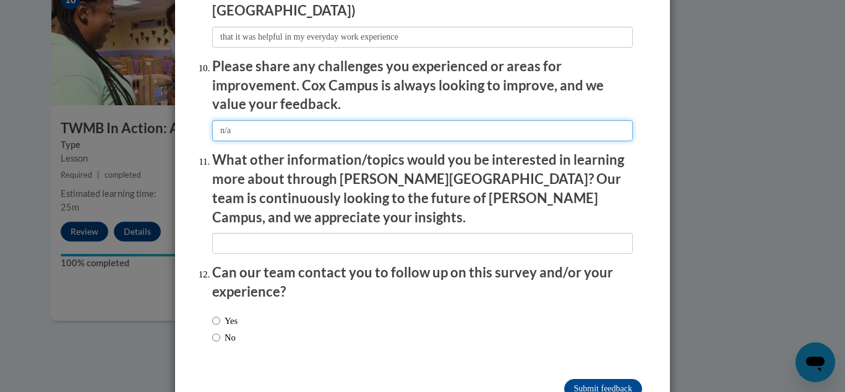
scroll to position [2174, 0]
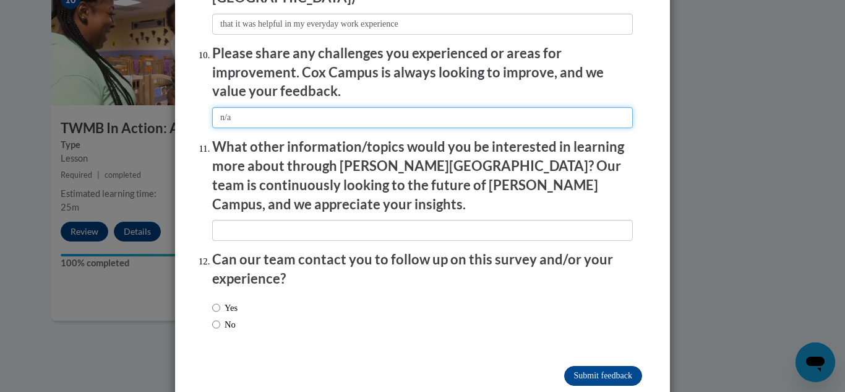
type input "n/a"
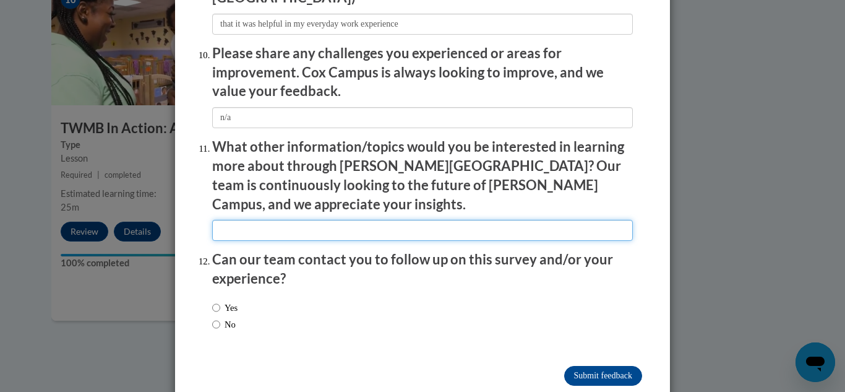
click at [254, 220] on input "textbox" at bounding box center [422, 230] width 421 height 21
type input "n/a"
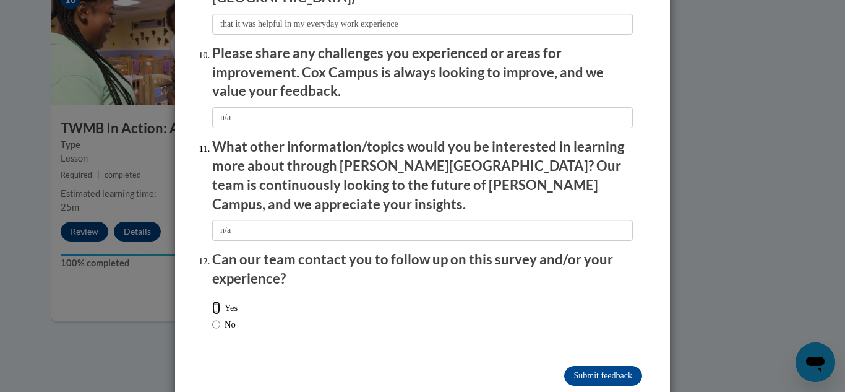
click at [216, 301] on input "Yes" at bounding box center [216, 308] width 8 height 14
radio input "true"
click at [620, 366] on input "Submit feedback" at bounding box center [603, 376] width 78 height 20
